Goal: Navigation & Orientation: Find specific page/section

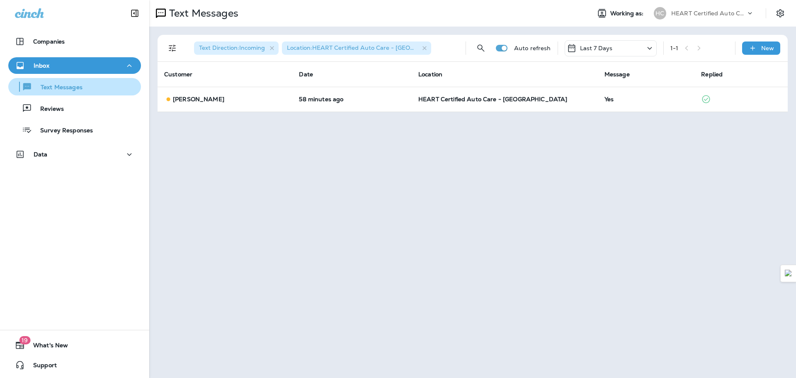
click at [78, 92] on div "Text Messages" at bounding box center [47, 86] width 71 height 12
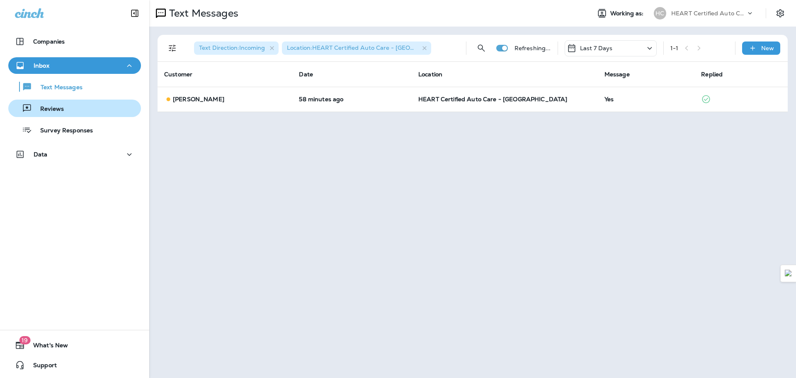
click at [78, 109] on div "Reviews" at bounding box center [75, 108] width 126 height 12
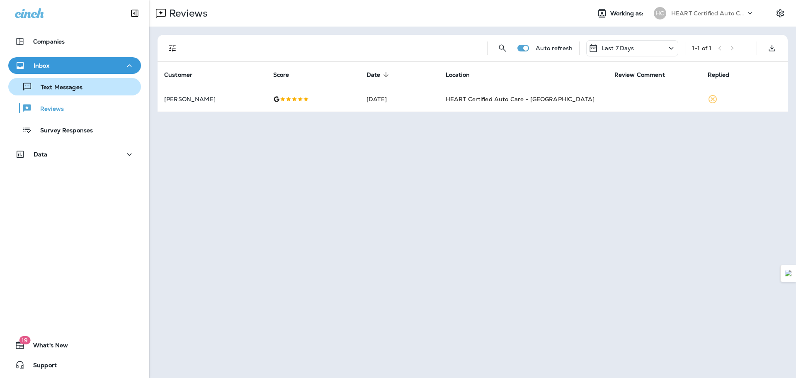
click at [80, 91] on p "Text Messages" at bounding box center [57, 88] width 50 height 8
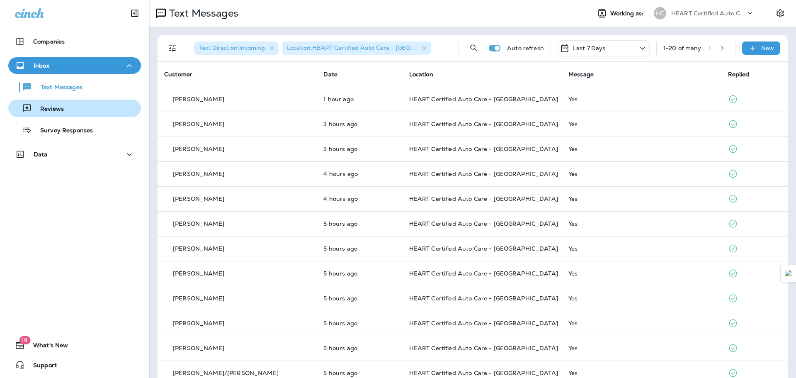
click at [86, 101] on button "Reviews" at bounding box center [74, 108] width 133 height 17
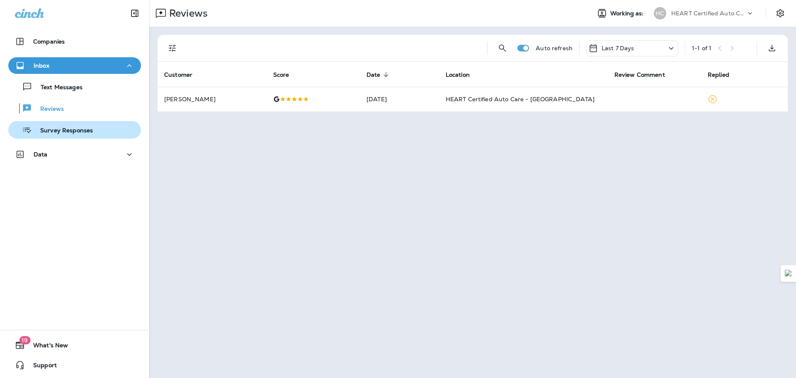
click at [90, 129] on p "Survey Responses" at bounding box center [62, 131] width 61 height 8
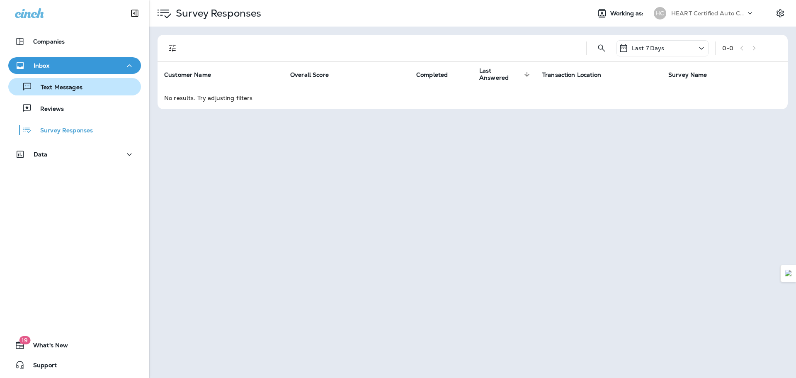
click at [84, 92] on div "Text Messages" at bounding box center [75, 86] width 126 height 12
